Goal: Information Seeking & Learning: Learn about a topic

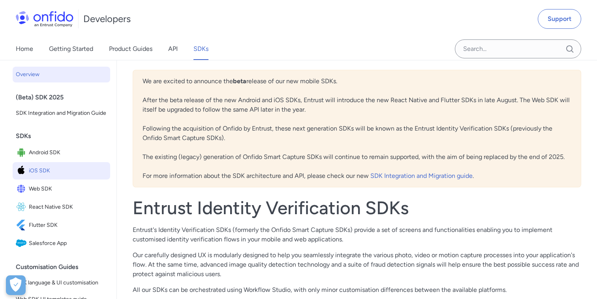
click at [49, 169] on span "iOS SDK" at bounding box center [68, 170] width 78 height 11
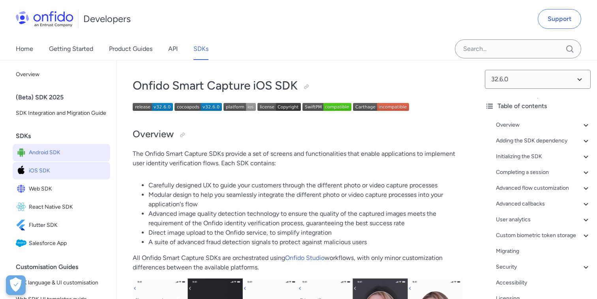
click at [51, 156] on span "Android SDK" at bounding box center [68, 152] width 78 height 11
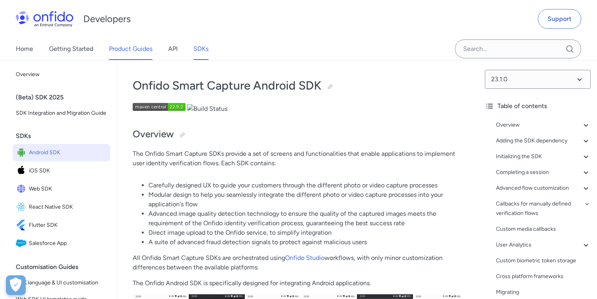
click at [119, 49] on link "Product Guides" at bounding box center [130, 49] width 43 height 22
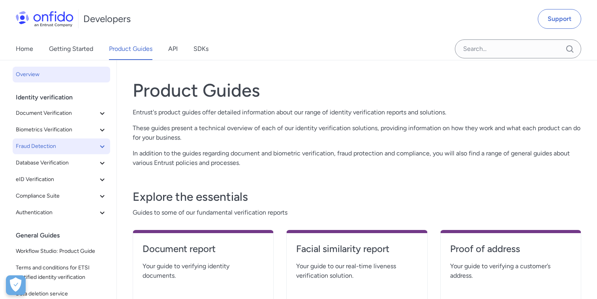
click at [98, 146] on icon at bounding box center [101, 146] width 9 height 9
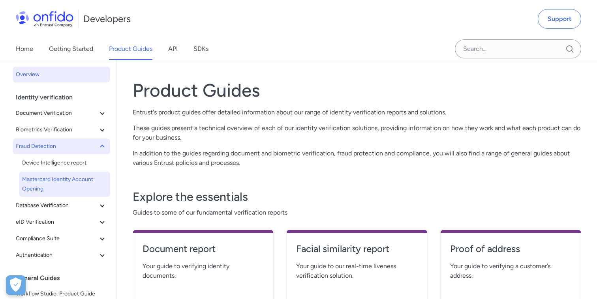
click at [72, 176] on span "Mastercard Identity Account Opening" at bounding box center [64, 184] width 85 height 19
